Goal: Find specific page/section: Find specific page/section

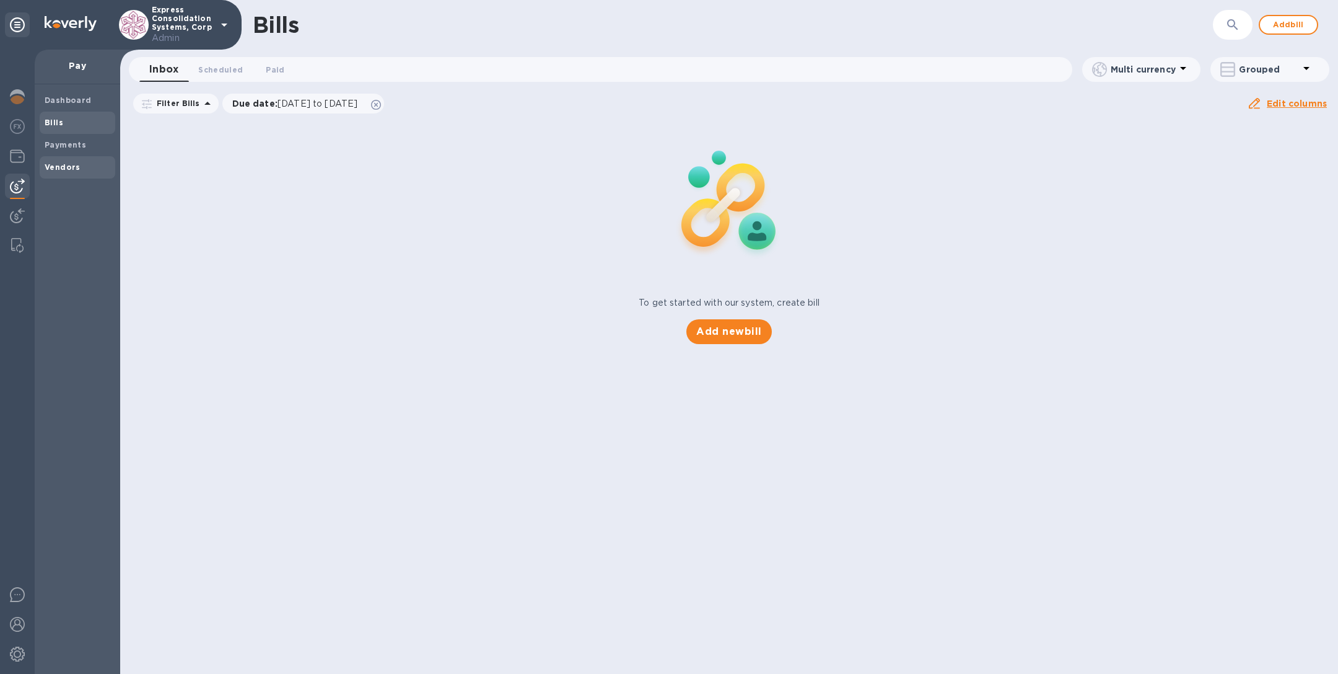
click at [69, 165] on b "Vendors" at bounding box center [63, 166] width 36 height 9
